Goal: Transaction & Acquisition: Purchase product/service

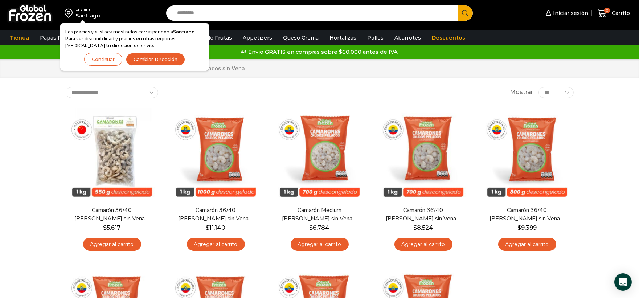
click at [103, 60] on button "Continuar" at bounding box center [103, 59] width 38 height 13
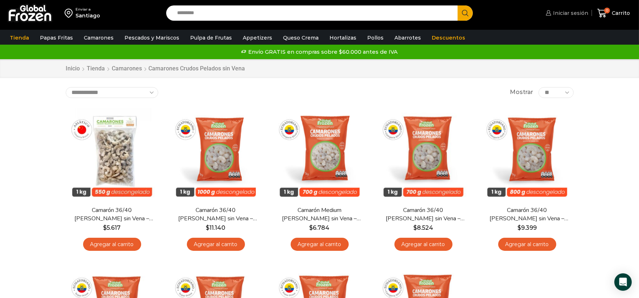
click at [579, 13] on span "Iniciar sesión" at bounding box center [569, 12] width 37 height 7
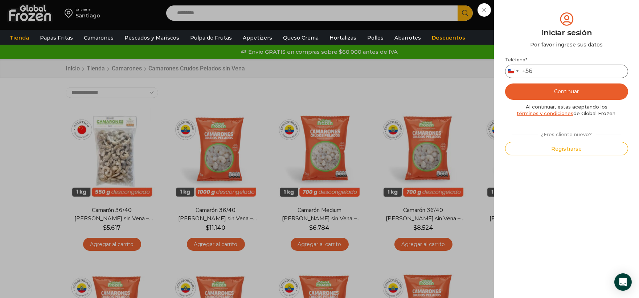
click at [567, 74] on input "Teléfono *" at bounding box center [566, 71] width 123 height 13
type input "*********"
click at [560, 88] on button "Continuar" at bounding box center [566, 91] width 123 height 16
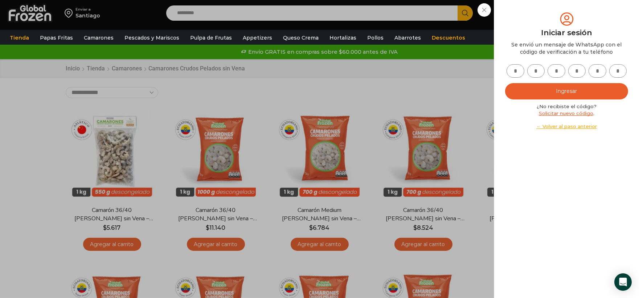
click at [518, 75] on input "text" at bounding box center [516, 70] width 18 height 13
type input "*"
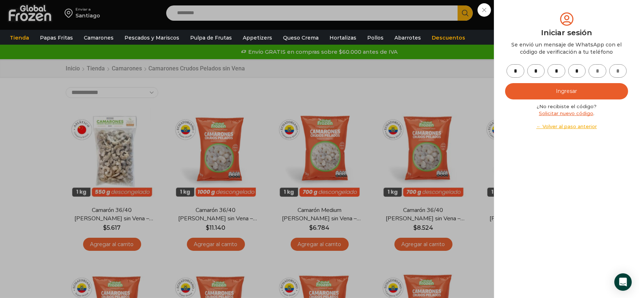
type input "*"
click at [531, 85] on button "Ingresar" at bounding box center [566, 91] width 123 height 16
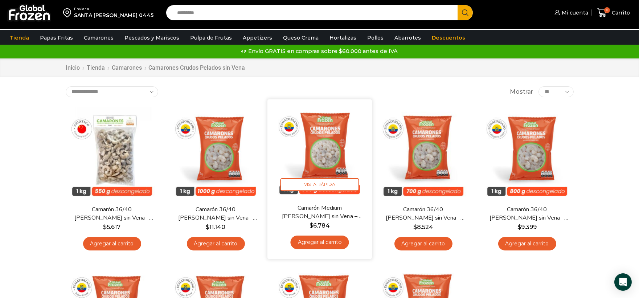
click at [314, 244] on link "Agregar al carrito" at bounding box center [319, 242] width 58 height 13
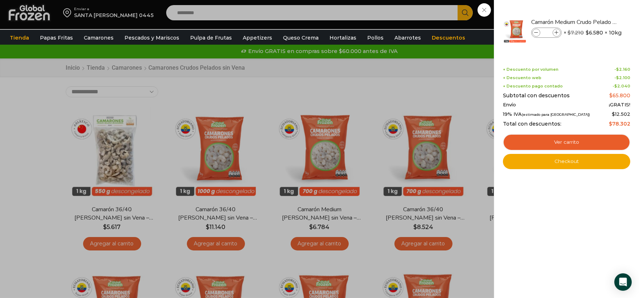
click at [596, 15] on div "1 Carrito 1 1 Shopping Cart *" at bounding box center [614, 12] width 36 height 17
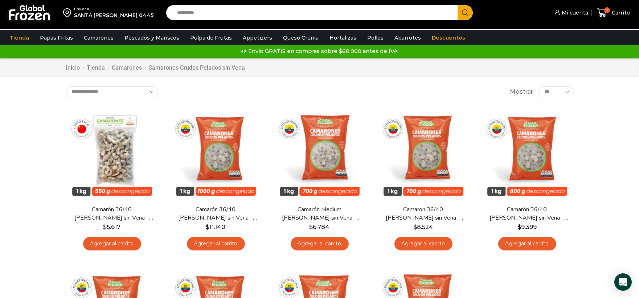
click at [228, 15] on input "Search input" at bounding box center [314, 12] width 281 height 15
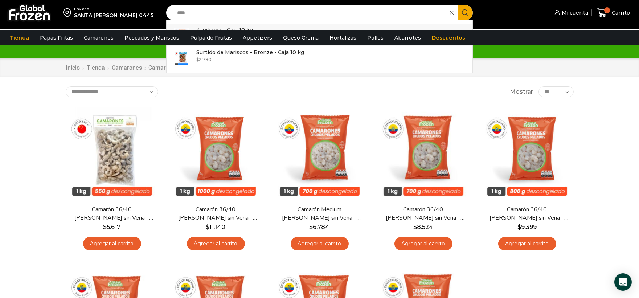
click at [248, 28] on p "Kani kama – Caja 10 kg" at bounding box center [224, 30] width 57 height 8
type input "**********"
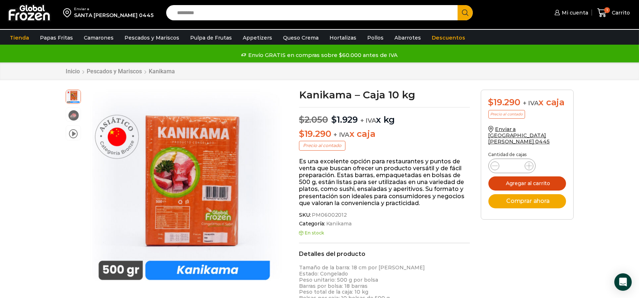
click at [531, 176] on button "Agregar al carrito" at bounding box center [528, 183] width 78 height 14
click at [261, 12] on input "Search input" at bounding box center [314, 12] width 281 height 15
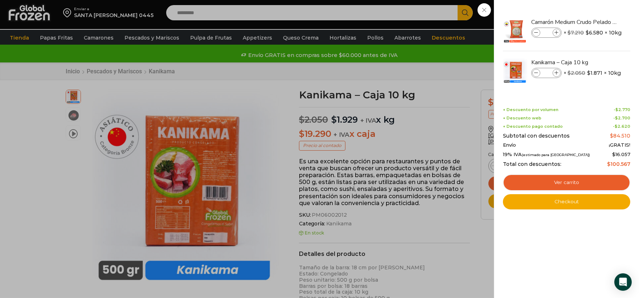
click at [596, 21] on div "2 Carrito 2 2 Shopping Cart *" at bounding box center [614, 12] width 36 height 17
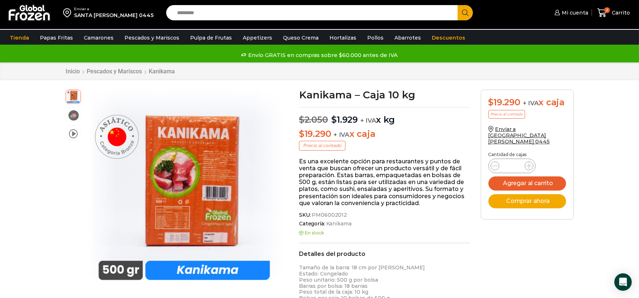
click at [270, 10] on input "Search input" at bounding box center [314, 12] width 281 height 15
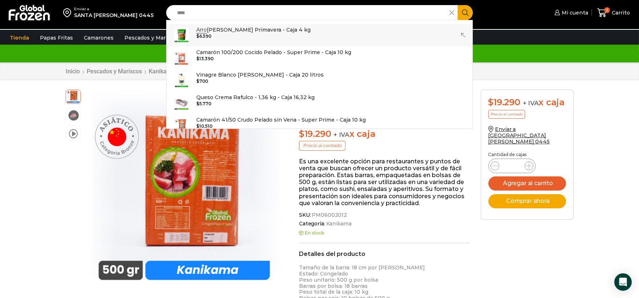
click at [265, 27] on p "Arro llados Primavera - Caja 4 kg" at bounding box center [253, 30] width 114 height 8
type input "**********"
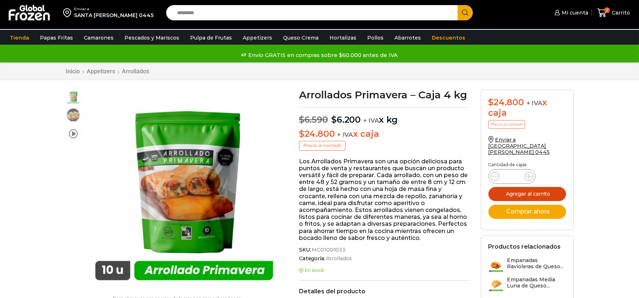
click at [550, 187] on button "Agregar al carrito" at bounding box center [528, 194] width 78 height 14
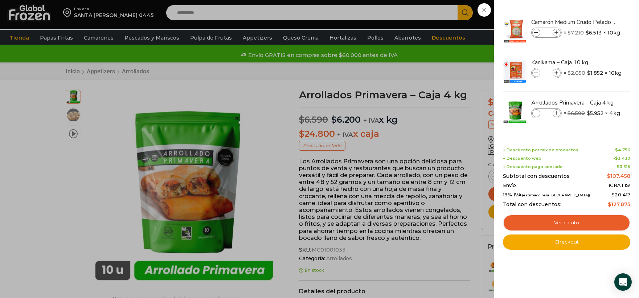
click at [596, 17] on div "3 [GEOGRAPHIC_DATA] 3 3 Shopping Cart *" at bounding box center [614, 12] width 36 height 17
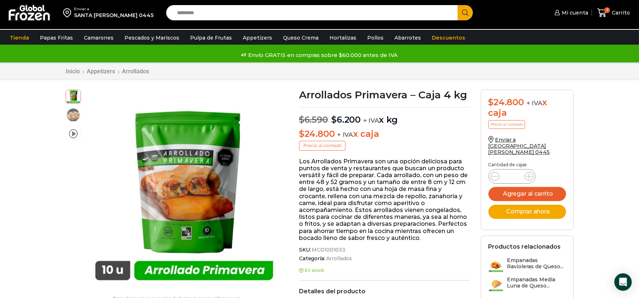
click at [329, 17] on input "Search input" at bounding box center [314, 12] width 281 height 15
type input "*"
click at [607, 15] on icon at bounding box center [602, 13] width 10 height 10
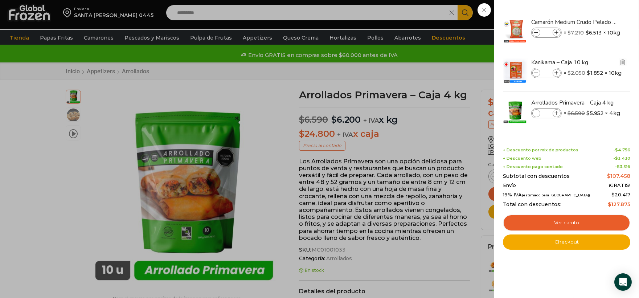
click at [557, 71] on icon at bounding box center [557, 73] width 4 height 4
type input "*"
click at [558, 32] on icon at bounding box center [557, 33] width 4 height 4
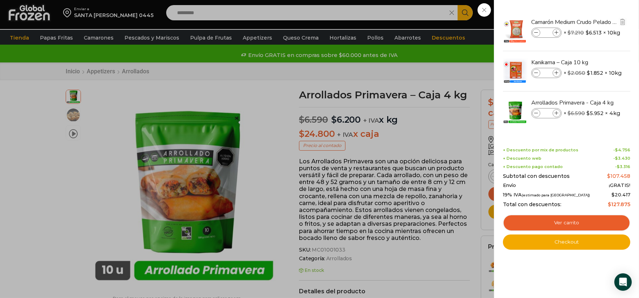
click at [558, 32] on icon at bounding box center [557, 33] width 4 height 4
type input "*"
click at [557, 35] on span at bounding box center [557, 33] width 8 height 8
type input "*"
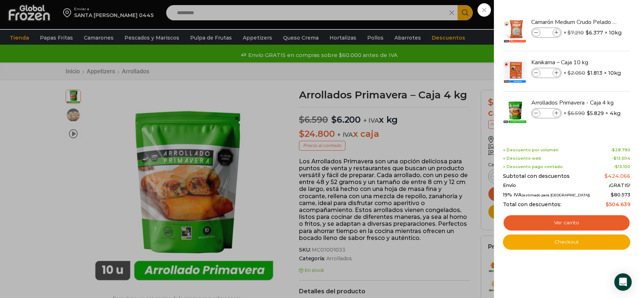
click at [558, 73] on icon at bounding box center [557, 73] width 4 height 4
type input "*"
click at [558, 73] on icon at bounding box center [557, 73] width 4 height 4
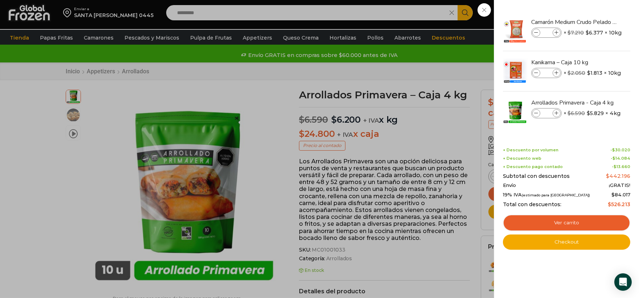
type input "*"
click at [558, 32] on icon at bounding box center [557, 33] width 4 height 4
type input "*"
click at [549, 219] on link "Ver carrito" at bounding box center [566, 223] width 127 height 17
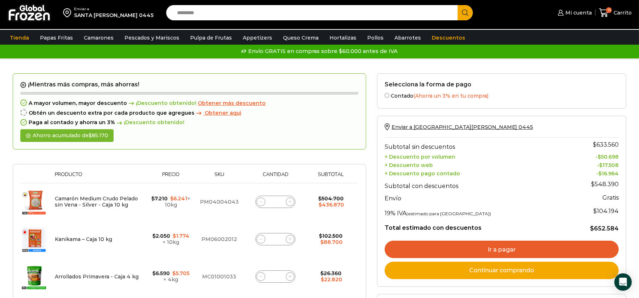
click at [220, 111] on span "Obtener aqui" at bounding box center [223, 113] width 37 height 7
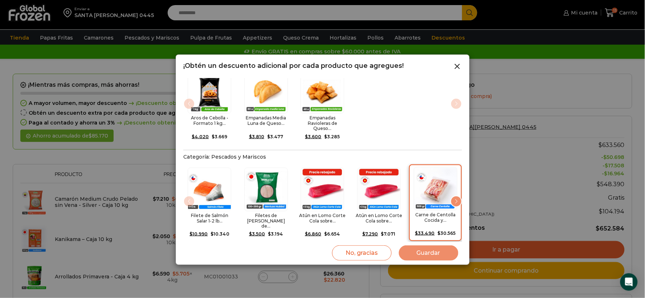
scroll to position [121, 0]
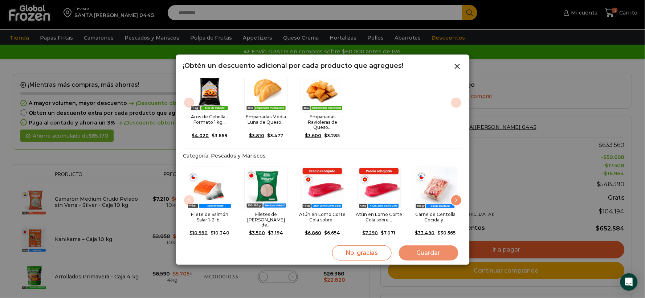
click at [457, 195] on div "Next slide" at bounding box center [456, 201] width 12 height 12
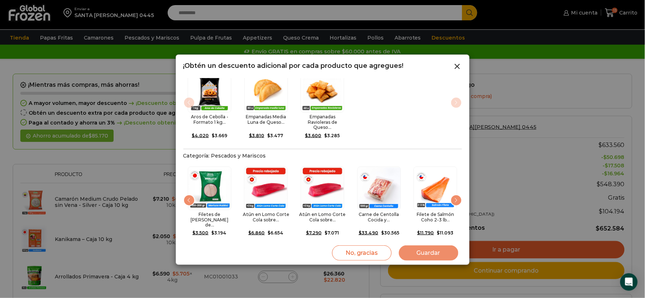
click at [457, 195] on div "Next slide" at bounding box center [456, 201] width 12 height 12
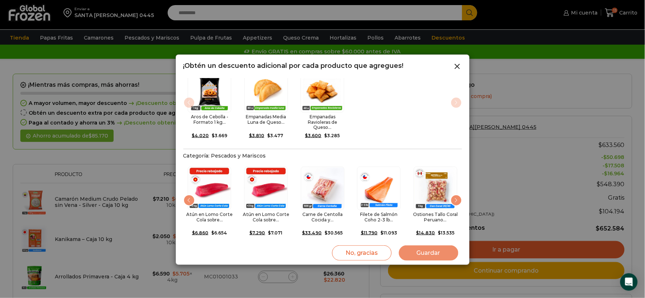
click at [457, 195] on div "Next slide" at bounding box center [456, 201] width 12 height 12
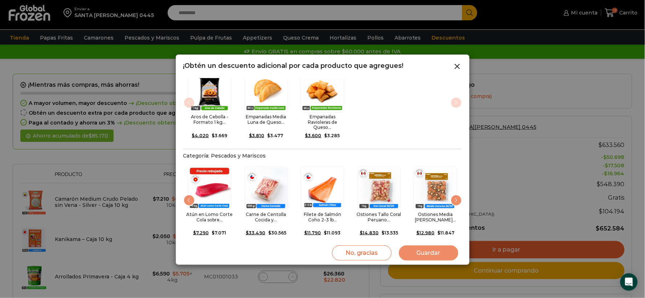
click at [457, 195] on div "Next slide" at bounding box center [456, 201] width 12 height 12
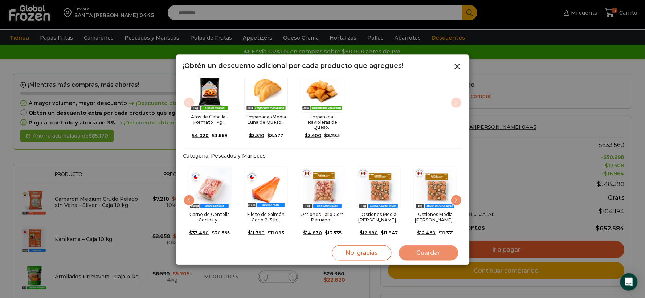
click at [457, 195] on div "Next slide" at bounding box center [456, 201] width 12 height 12
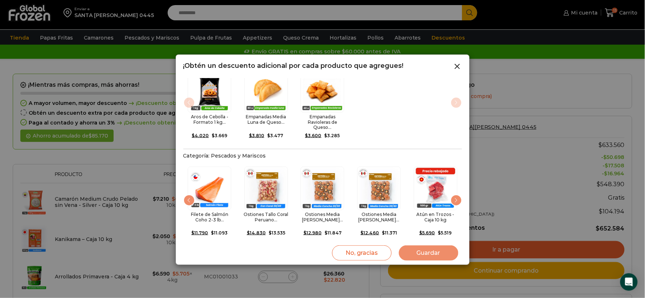
click at [457, 195] on div "Next slide" at bounding box center [456, 201] width 12 height 12
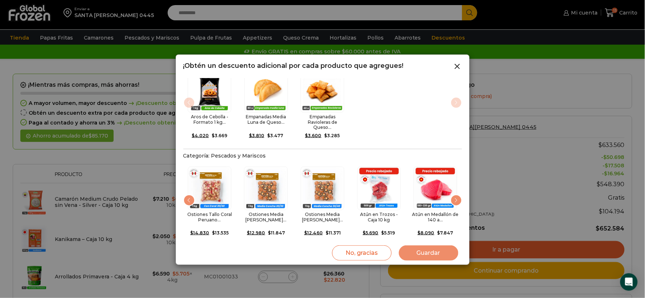
click at [457, 195] on div "Next slide" at bounding box center [456, 201] width 12 height 12
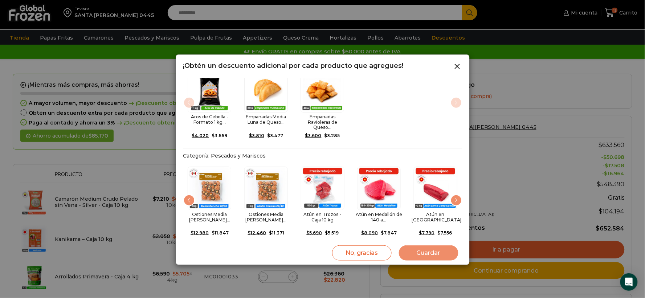
click at [457, 195] on div "Next slide" at bounding box center [456, 201] width 12 height 12
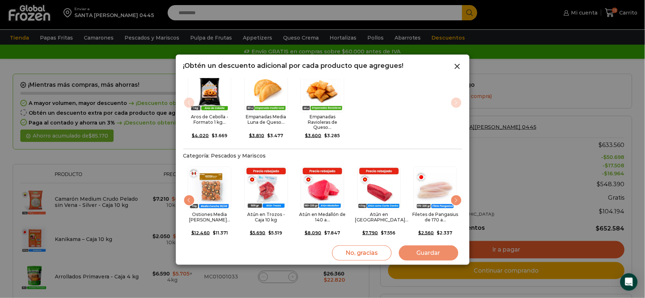
click at [457, 195] on div "Next slide" at bounding box center [456, 201] width 12 height 12
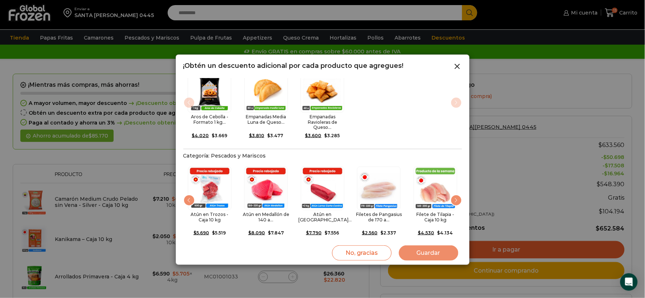
click at [457, 195] on div "Next slide" at bounding box center [456, 201] width 12 height 12
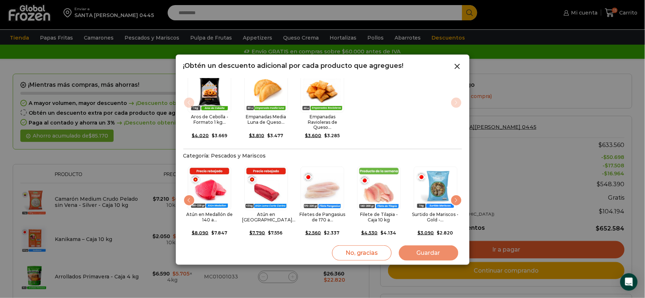
click at [457, 195] on div "Next slide" at bounding box center [456, 201] width 12 height 12
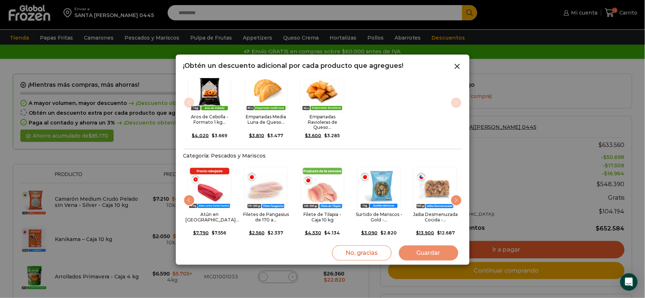
click at [457, 195] on div "Next slide" at bounding box center [456, 201] width 12 height 12
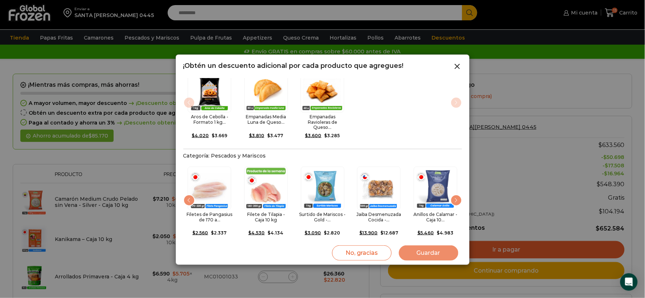
click at [457, 195] on div "Next slide" at bounding box center [456, 201] width 12 height 12
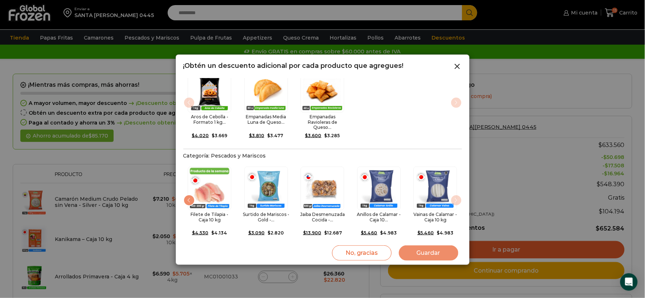
click at [457, 186] on img "18 / 18" at bounding box center [436, 189] width 44 height 44
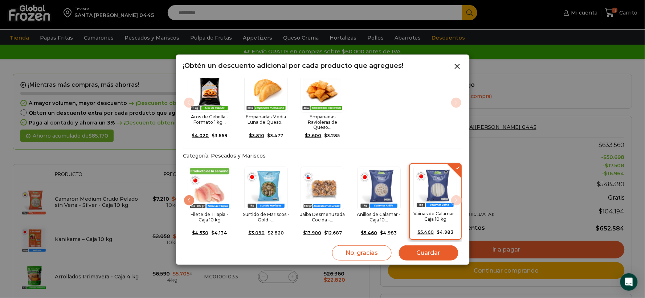
click at [454, 163] on div "Vainas de Calamar - Caja 10 kg $ 5.460 Original price was: $5.460. $ 4.983 Curr…" at bounding box center [435, 201] width 53 height 77
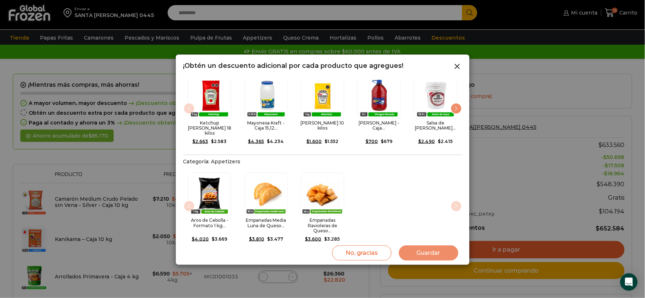
scroll to position [0, 0]
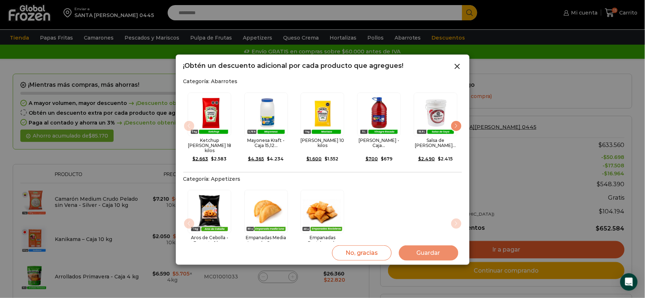
click at [457, 123] on div "Next slide" at bounding box center [456, 126] width 12 height 12
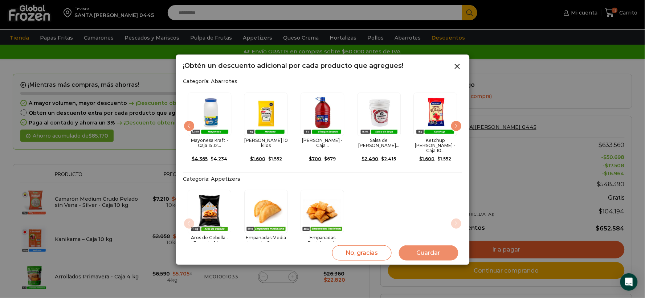
click at [457, 123] on div "Next slide" at bounding box center [456, 126] width 12 height 12
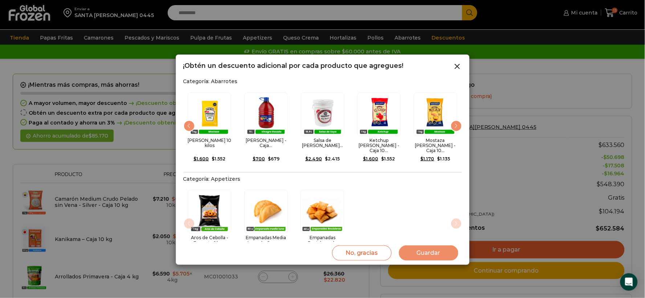
click at [457, 123] on div "Next slide" at bounding box center [456, 126] width 12 height 12
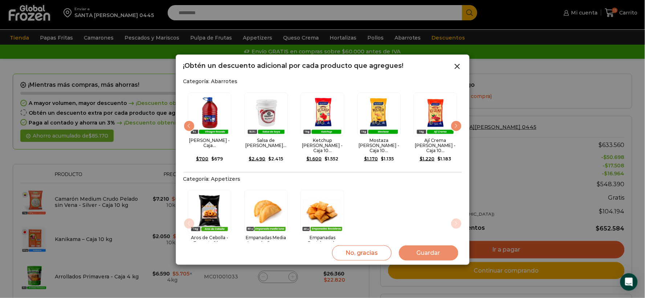
click at [457, 123] on div "Next slide" at bounding box center [456, 126] width 12 height 12
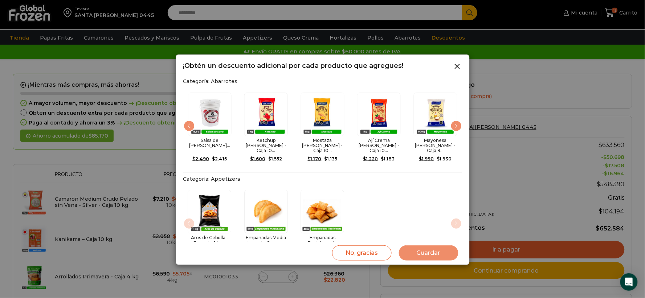
click at [457, 123] on div "Next slide" at bounding box center [456, 126] width 12 height 12
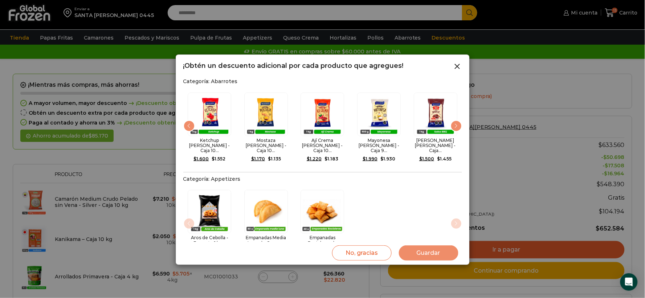
click at [457, 123] on div "Next slide" at bounding box center [456, 126] width 12 height 12
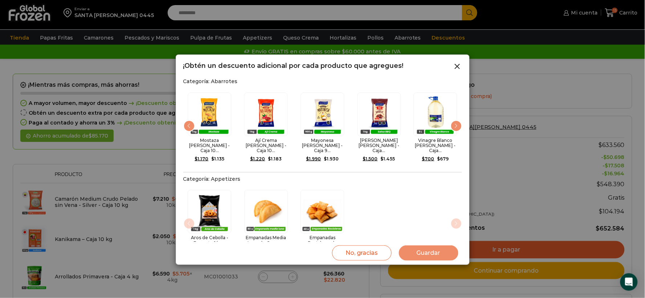
click at [457, 123] on div "Next slide" at bounding box center [456, 126] width 12 height 12
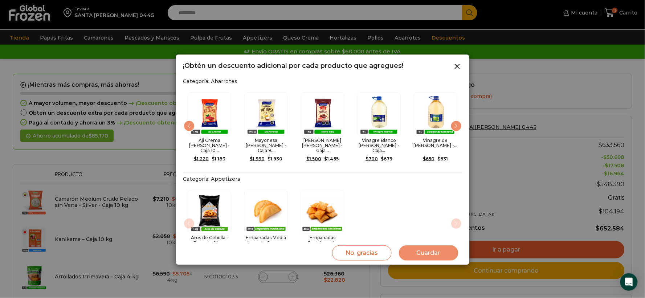
click at [457, 123] on div "Next slide" at bounding box center [456, 126] width 12 height 12
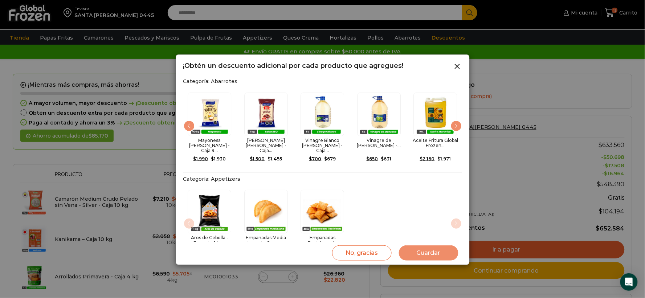
click at [457, 123] on div "Next slide" at bounding box center [456, 126] width 12 height 12
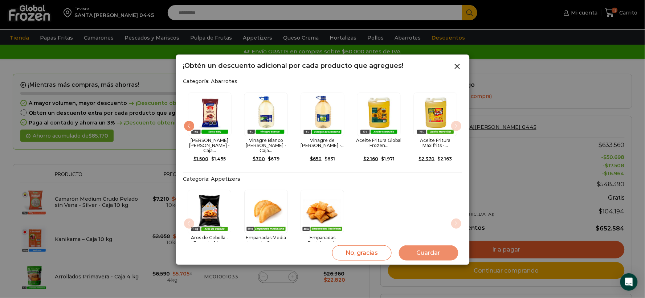
click at [457, 123] on img "14 / 14" at bounding box center [436, 115] width 44 height 44
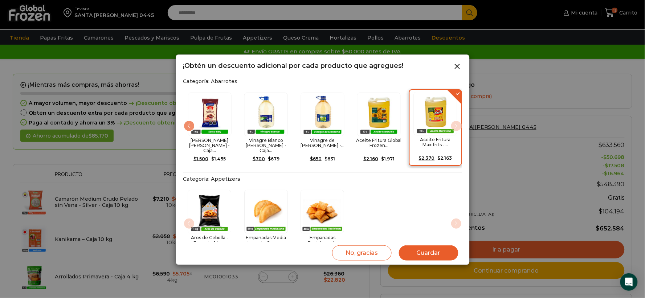
click at [457, 123] on img "14 / 14" at bounding box center [436, 114] width 44 height 44
click at [440, 126] on img "14 / 14" at bounding box center [436, 114] width 44 height 44
click at [425, 253] on button "Guardar" at bounding box center [429, 252] width 60 height 15
click at [423, 251] on button "Guardar" at bounding box center [429, 252] width 60 height 15
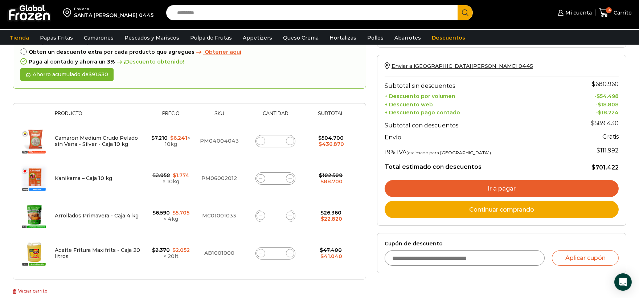
scroll to position [161, 0]
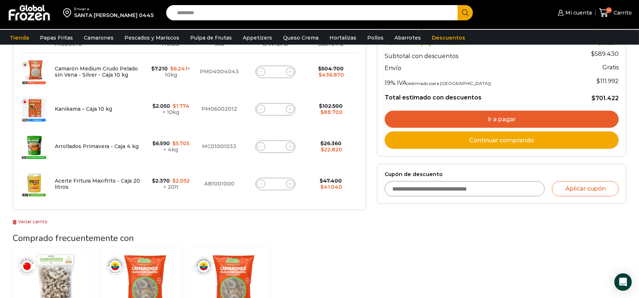
click at [263, 184] on span at bounding box center [261, 184] width 9 height 9
type input "*"
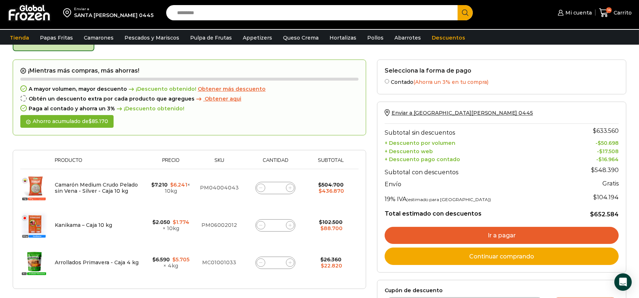
scroll to position [41, 0]
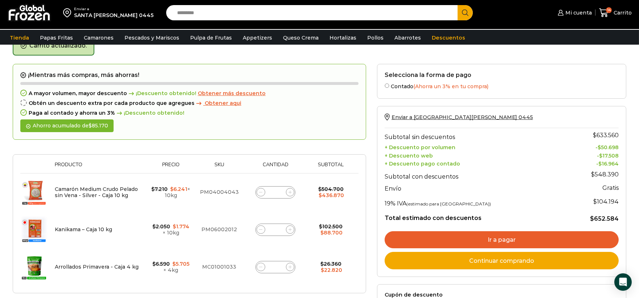
click at [534, 236] on link "Ir a pagar" at bounding box center [502, 239] width 234 height 17
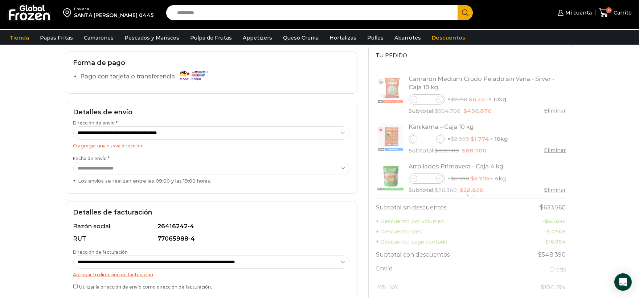
scroll to position [40, 0]
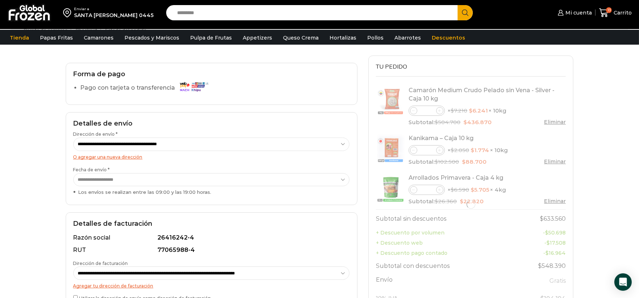
click at [292, 144] on select "**********" at bounding box center [211, 144] width 277 height 13
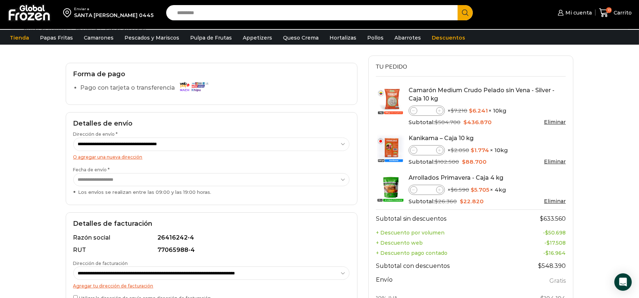
click at [73, 138] on select "**********" at bounding box center [211, 144] width 277 height 13
select select "*"
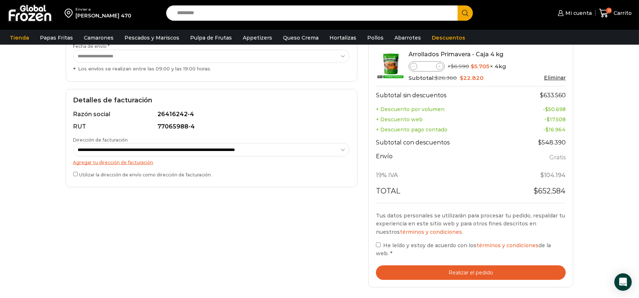
scroll to position [164, 0]
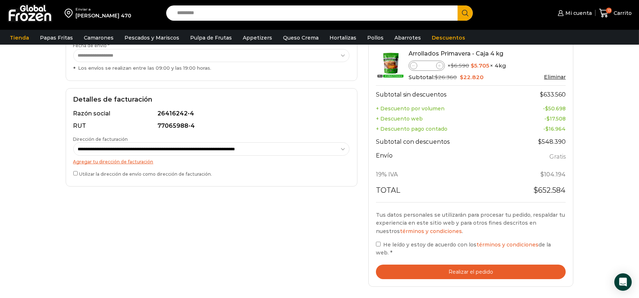
click at [485, 265] on button "Realizar el pedido" at bounding box center [471, 272] width 190 height 15
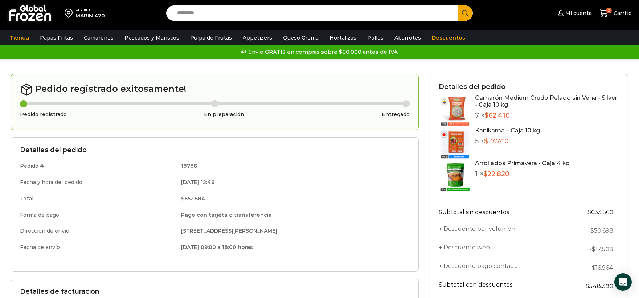
drag, startPoint x: 643, startPoint y: 103, endPoint x: 645, endPoint y: 82, distance: 21.1
click at [639, 82] on html "WordPress WooCommerce Themes Enviar a MARIN 470 Search input Search Mi cuenta" at bounding box center [319, 282] width 639 height 564
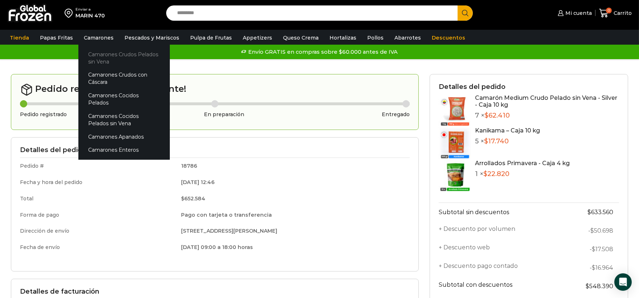
click at [104, 53] on link "Camarones Crudos Pelados sin Vena" at bounding box center [123, 58] width 91 height 21
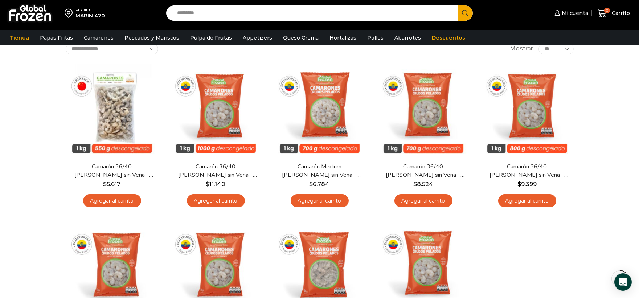
scroll to position [45, 0]
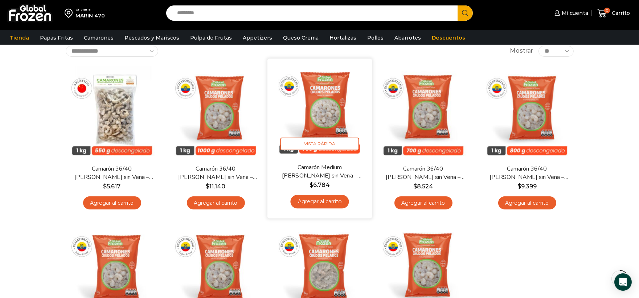
click at [335, 204] on link "Agregar al carrito" at bounding box center [319, 201] width 58 height 13
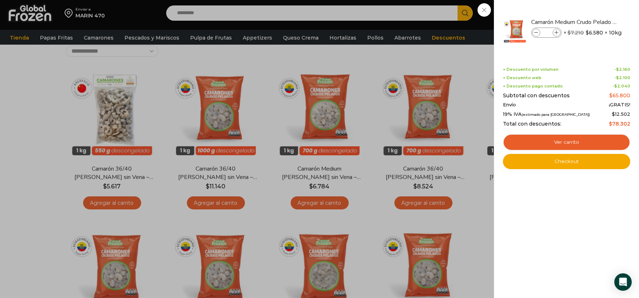
click at [596, 22] on div "1 Carrito 1 1 Shopping Cart *" at bounding box center [614, 13] width 36 height 17
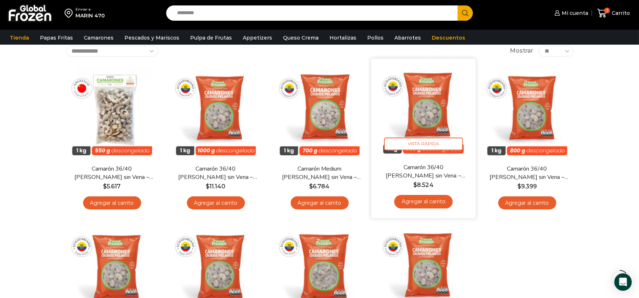
click at [418, 200] on link "Agregar al carrito" at bounding box center [423, 201] width 58 height 13
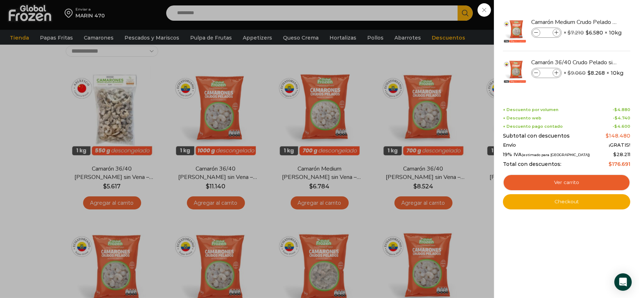
click at [596, 7] on div "2 Carrito 2 2 Shopping Cart *" at bounding box center [614, 13] width 36 height 17
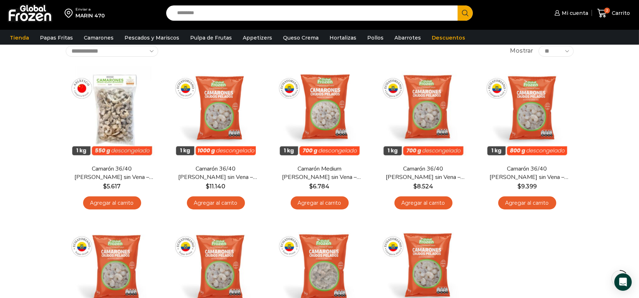
click at [320, 15] on input "Search input" at bounding box center [314, 12] width 281 height 15
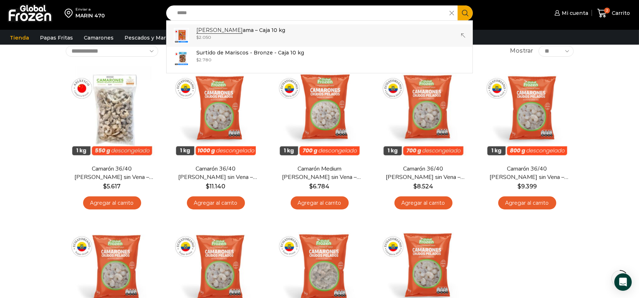
click at [244, 29] on p "Kanik ama – Caja 10 kg" at bounding box center [240, 30] width 89 height 8
type input "**********"
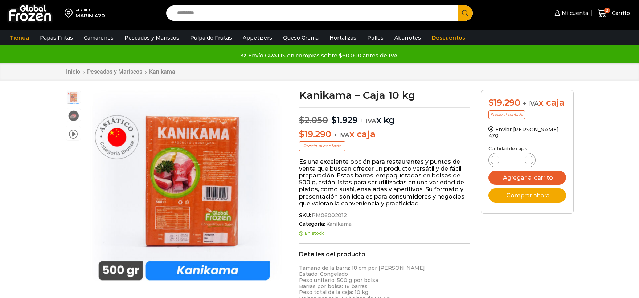
scroll to position [0, 0]
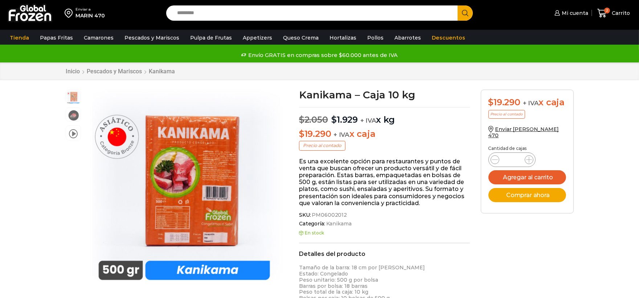
click at [376, 15] on input "Search input" at bounding box center [314, 12] width 281 height 15
click at [519, 172] on button "Agregar al carrito" at bounding box center [528, 177] width 78 height 14
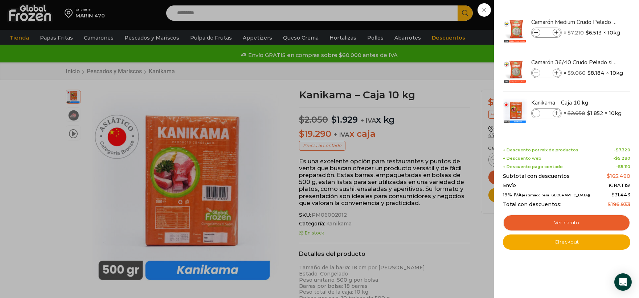
click at [596, 17] on div "3 [GEOGRAPHIC_DATA] 3 3 Shopping Cart *" at bounding box center [614, 13] width 36 height 17
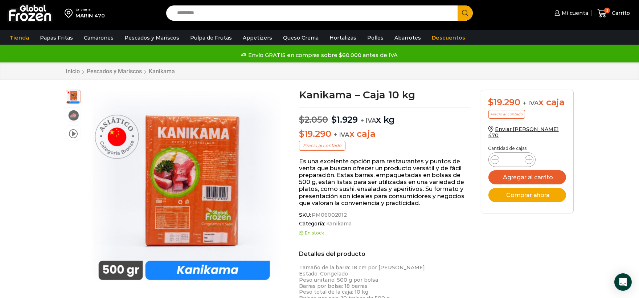
click at [350, 13] on input "Search input" at bounding box center [314, 12] width 281 height 15
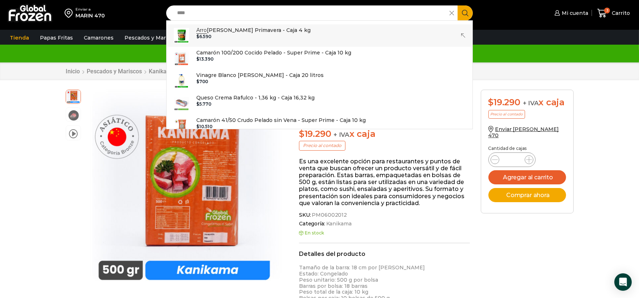
click at [340, 33] on link "Arro [PERSON_NAME] Primavera - Caja 4 kg In stock $ 6.590" at bounding box center [320, 35] width 306 height 23
type input "**********"
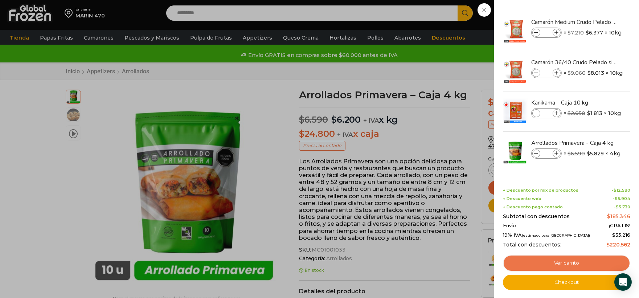
click at [566, 260] on link "Ver carrito" at bounding box center [566, 263] width 127 height 17
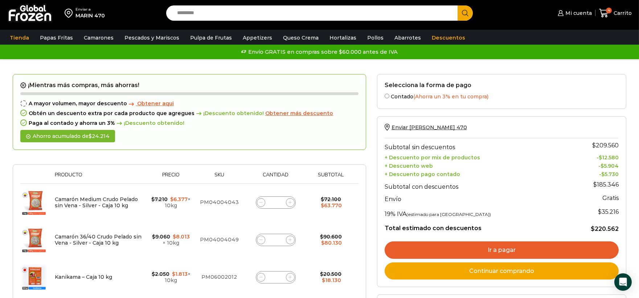
click at [293, 204] on span at bounding box center [290, 202] width 9 height 9
type input "*"
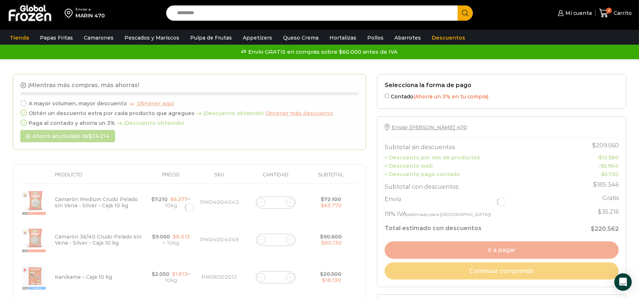
click at [293, 204] on div at bounding box center [190, 207] width 354 height 267
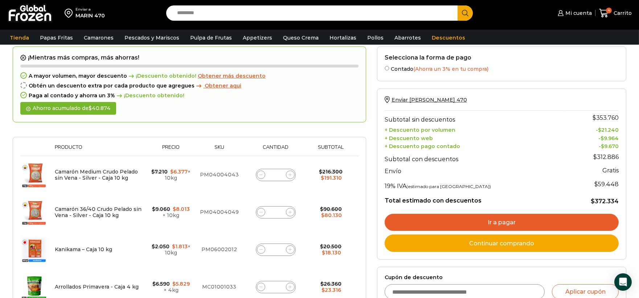
scroll to position [37, 0]
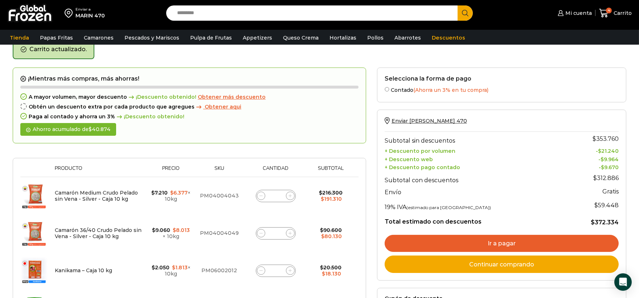
click at [258, 232] on span at bounding box center [261, 233] width 9 height 9
type input "*"
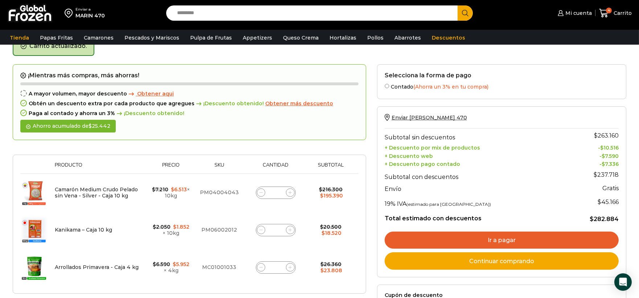
scroll to position [41, 0]
click at [289, 191] on icon at bounding box center [290, 192] width 3 height 3
type input "*"
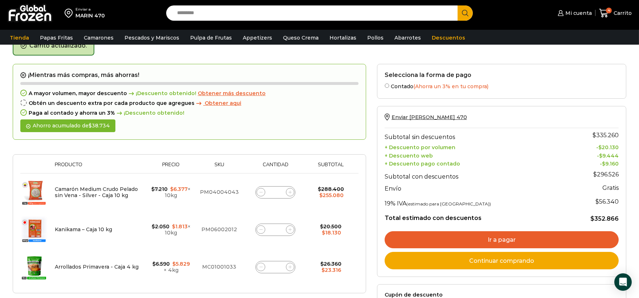
click at [288, 229] on span at bounding box center [290, 229] width 9 height 9
type input "*"
click at [288, 227] on span at bounding box center [290, 229] width 9 height 9
type input "*"
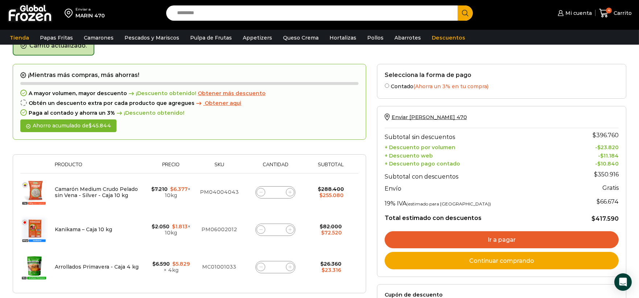
click at [261, 228] on icon at bounding box center [261, 229] width 3 height 3
type input "*"
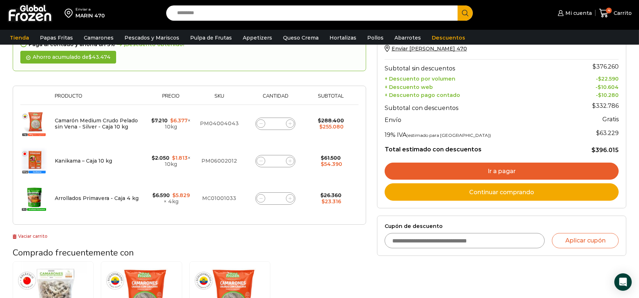
scroll to position [121, 0]
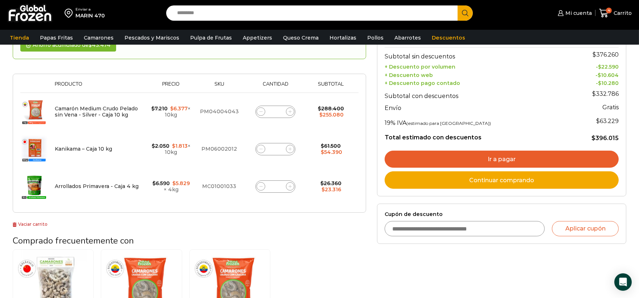
click at [448, 155] on link "Ir a pagar" at bounding box center [502, 159] width 234 height 17
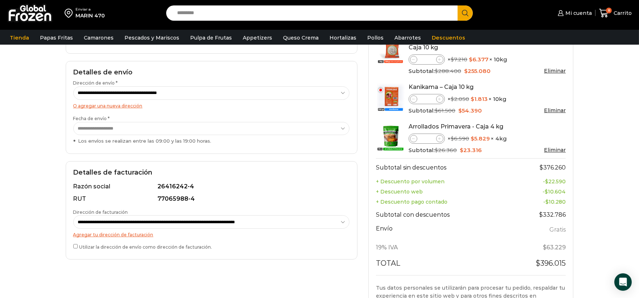
scroll to position [81, 0]
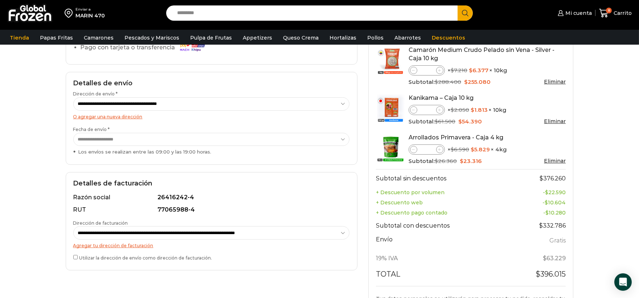
click at [231, 106] on select "**********" at bounding box center [211, 103] width 277 height 13
click at [73, 97] on select "**********" at bounding box center [211, 103] width 277 height 13
select select "*"
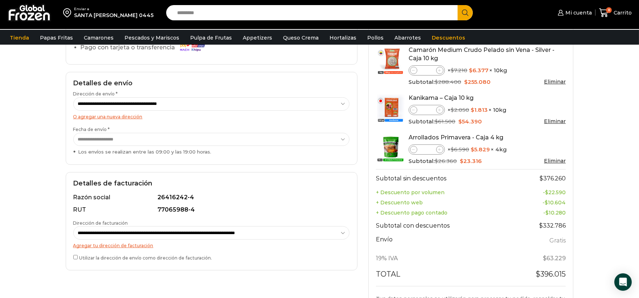
click at [359, 188] on div "**********" at bounding box center [211, 196] width 303 height 363
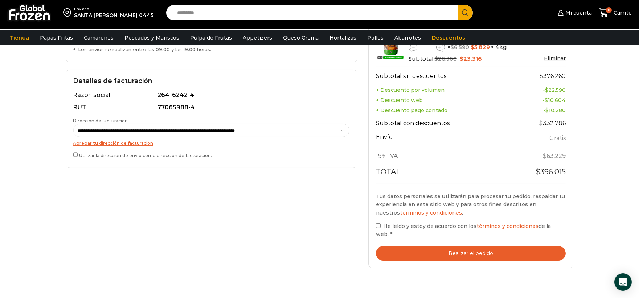
scroll to position [201, 0]
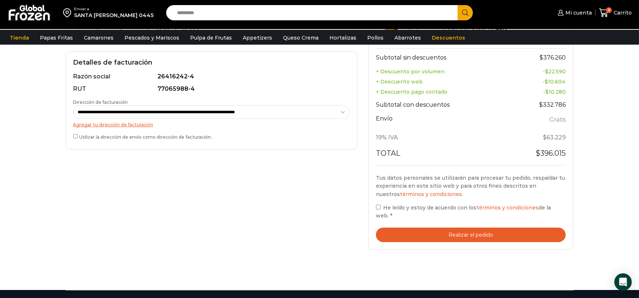
click at [395, 228] on button "Realizar el pedido" at bounding box center [471, 235] width 190 height 15
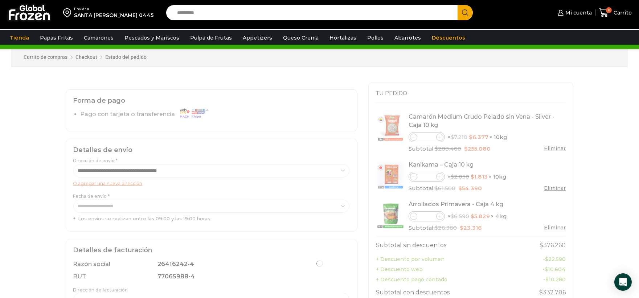
scroll to position [0, 0]
